Goal: Find specific page/section: Find specific page/section

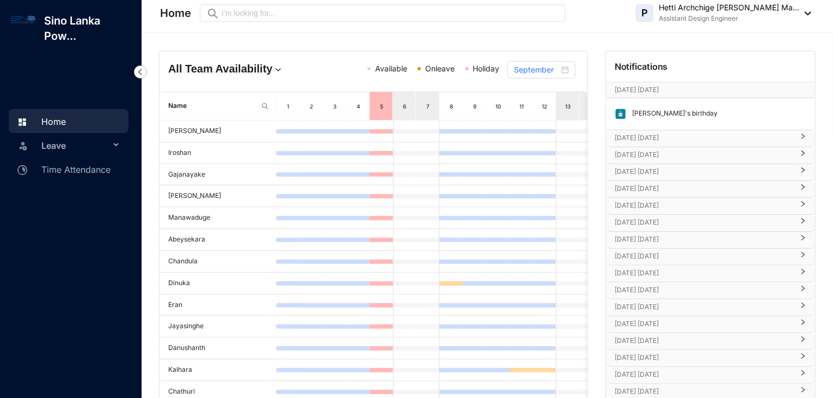
click at [689, 138] on p "[DATE] [DATE]" at bounding box center [704, 137] width 179 height 11
click at [686, 184] on p "[DATE] [DATE]" at bounding box center [704, 186] width 179 height 11
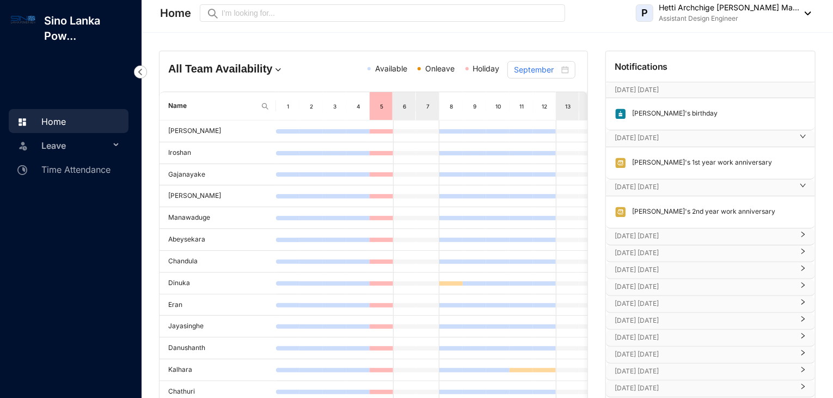
click at [680, 233] on p "[DATE] [DATE]" at bounding box center [704, 235] width 179 height 11
click at [674, 284] on p "[DATE] [DATE]" at bounding box center [704, 284] width 179 height 11
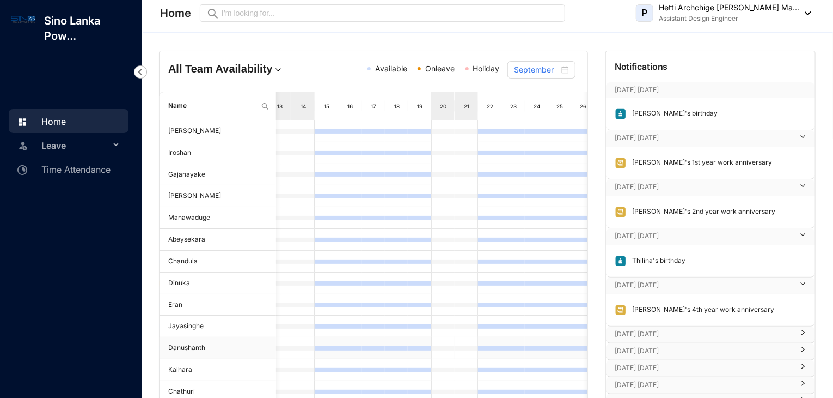
scroll to position [139, 0]
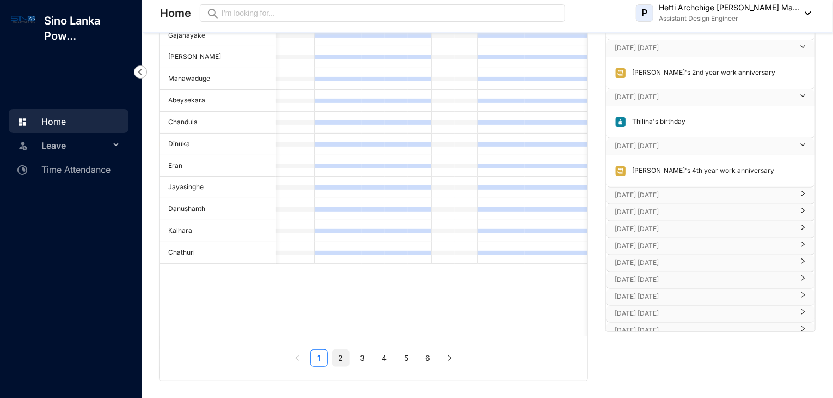
click at [346, 361] on link "2" at bounding box center [341, 358] width 16 height 16
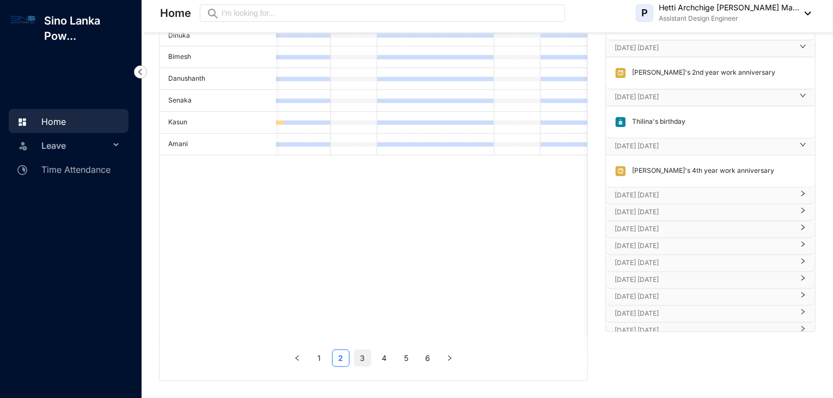
click at [367, 356] on link "3" at bounding box center [363, 358] width 16 height 16
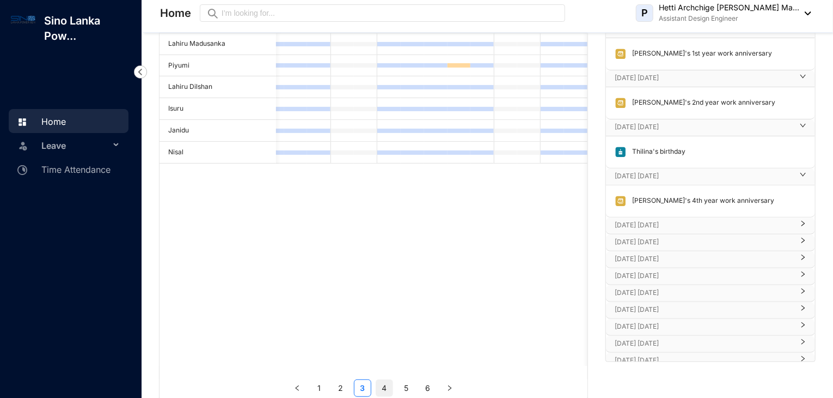
scroll to position [109, 0]
click at [386, 391] on link "4" at bounding box center [384, 388] width 16 height 16
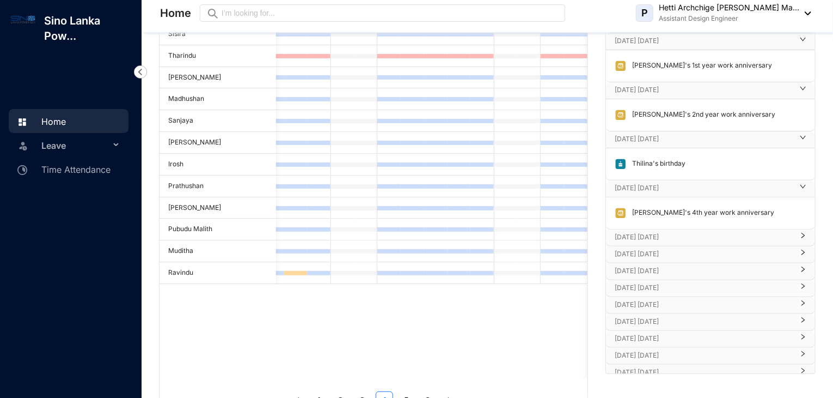
scroll to position [139, 0]
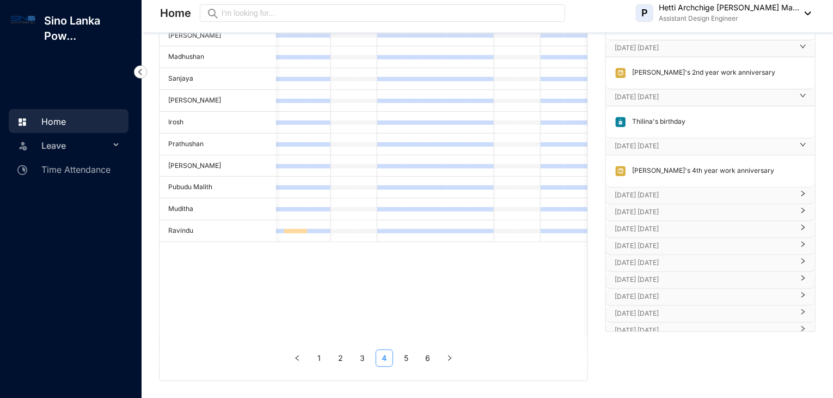
click at [392, 359] on link "4" at bounding box center [384, 358] width 16 height 16
click at [397, 358] on ul "1 2 3 4 5 6" at bounding box center [374, 357] width 428 height 17
click at [400, 358] on link "5" at bounding box center [406, 358] width 16 height 16
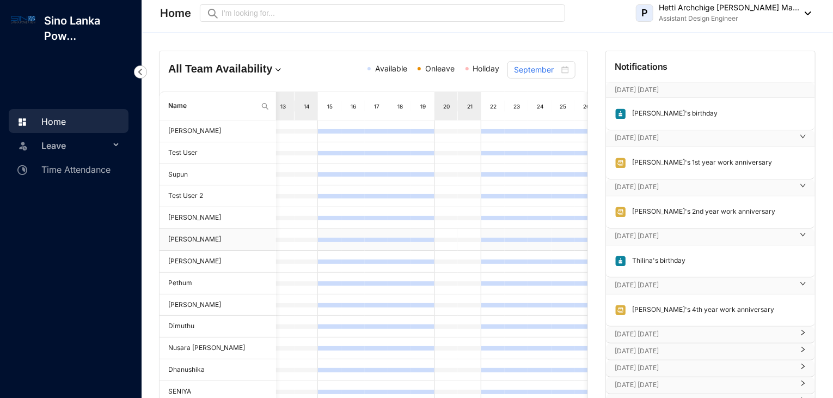
scroll to position [0, 0]
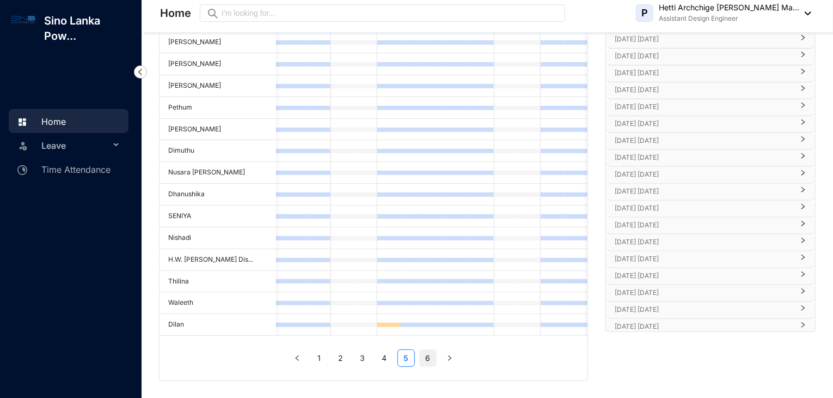
click at [431, 361] on link "6" at bounding box center [428, 358] width 16 height 16
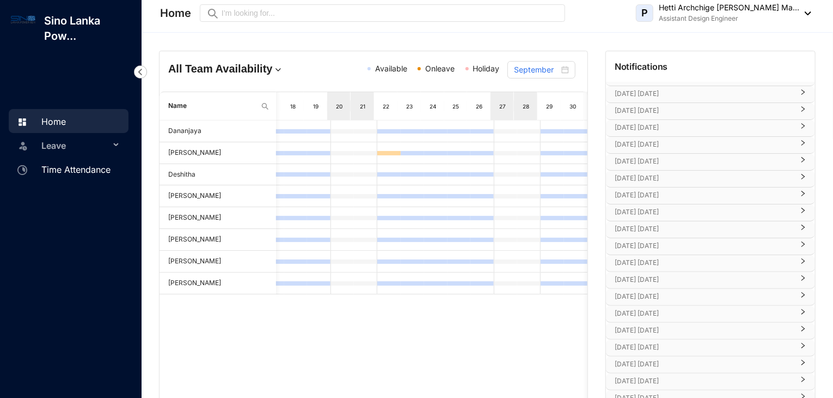
click at [68, 172] on link "Time Attendance" at bounding box center [62, 169] width 96 height 11
